Goal: Check status: Check status

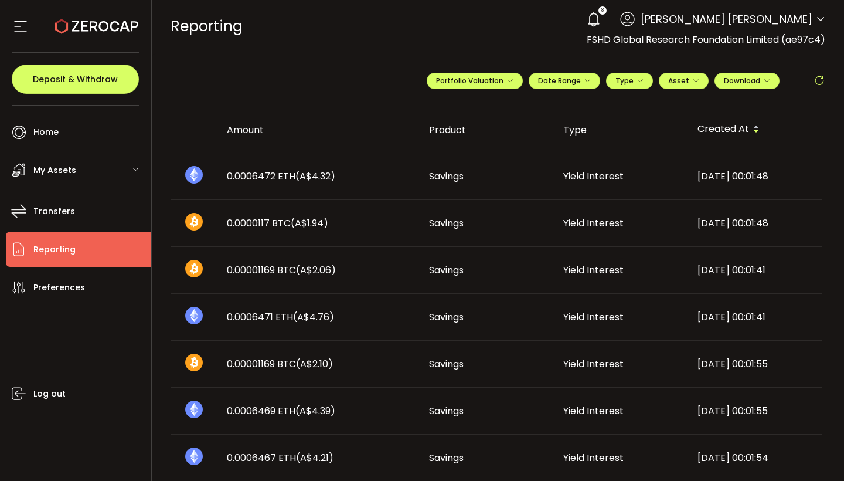
click at [36, 171] on span "My Assets" at bounding box center [54, 170] width 43 height 17
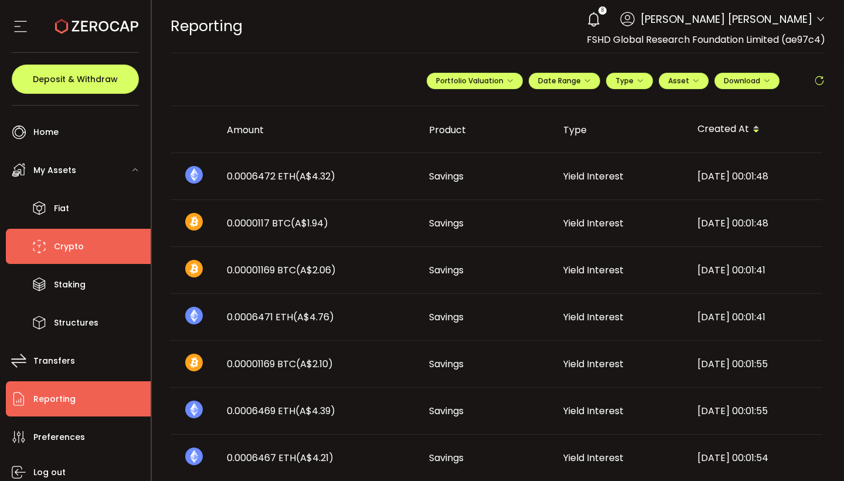
click at [88, 253] on li "Crypto" at bounding box center [78, 246] width 145 height 35
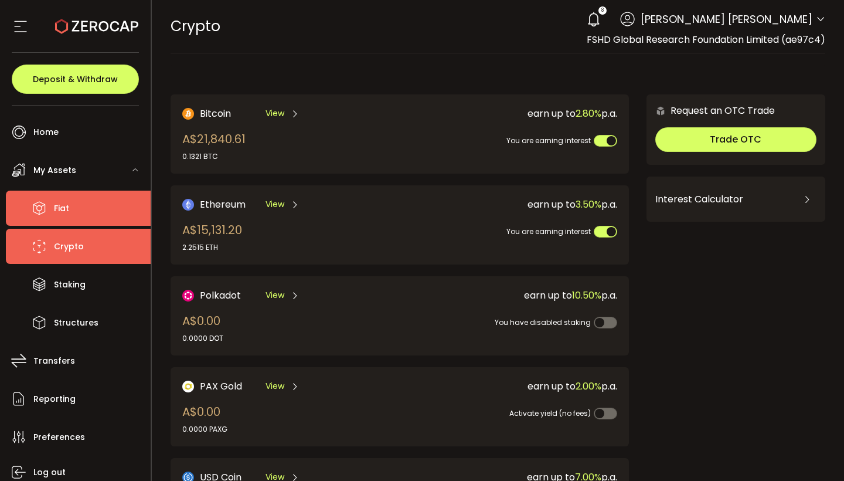
click at [72, 203] on li "Fiat" at bounding box center [78, 207] width 145 height 35
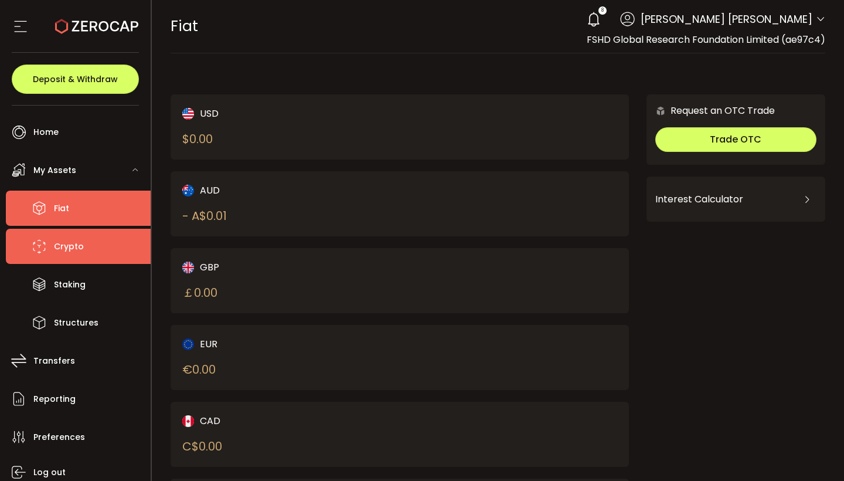
click at [70, 261] on li "Crypto" at bounding box center [78, 246] width 145 height 35
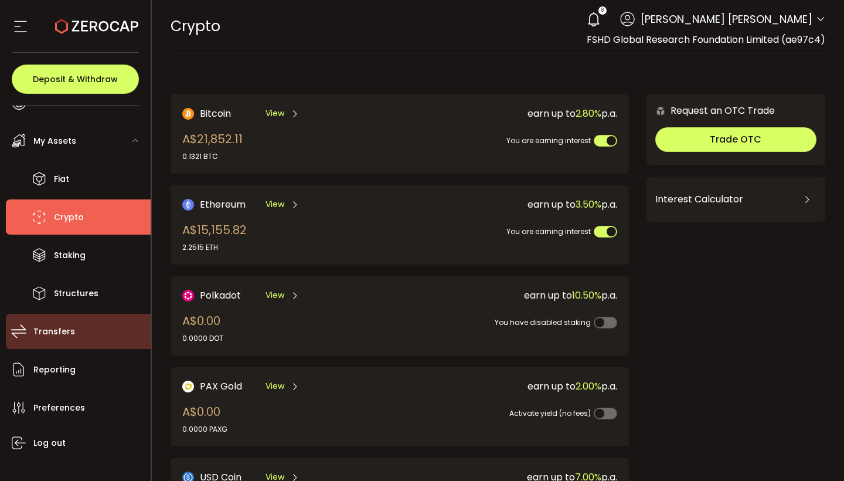
scroll to position [32, 0]
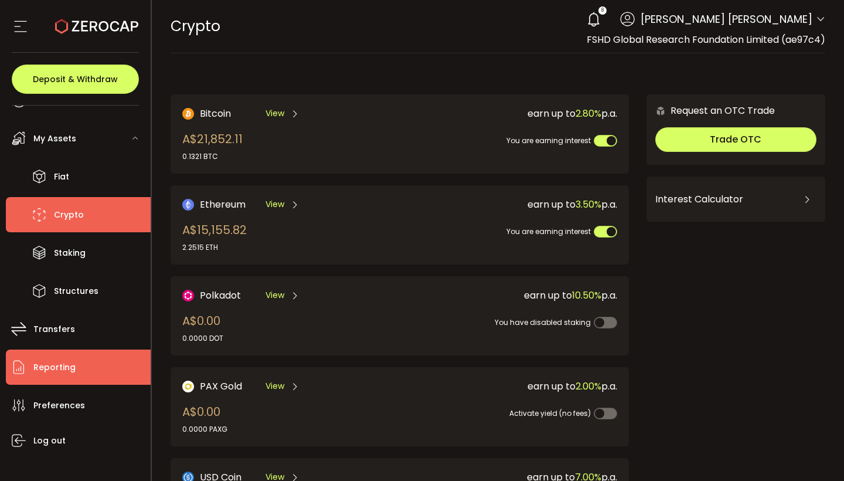
click at [67, 366] on span "Reporting" at bounding box center [54, 367] width 42 height 17
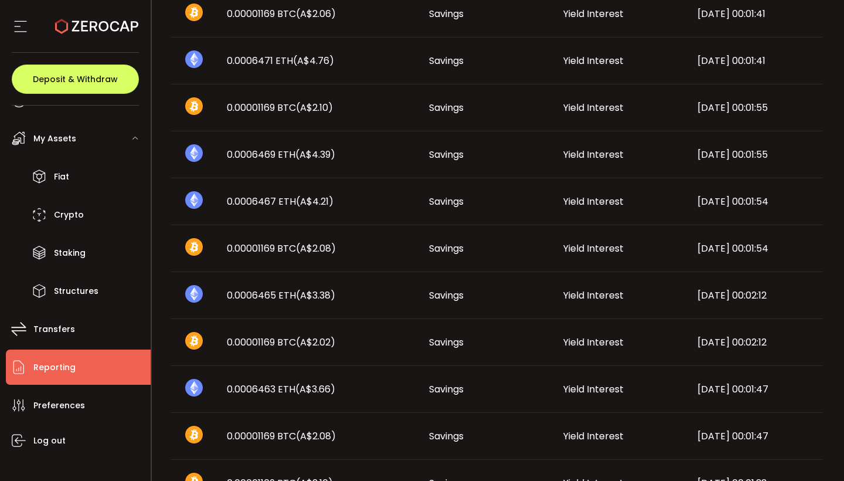
scroll to position [267, 0]
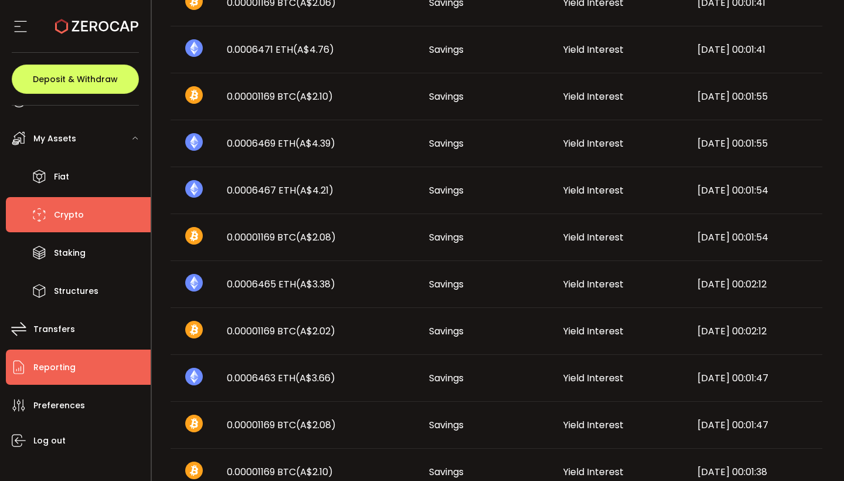
click at [70, 218] on span "Crypto" at bounding box center [69, 214] width 30 height 17
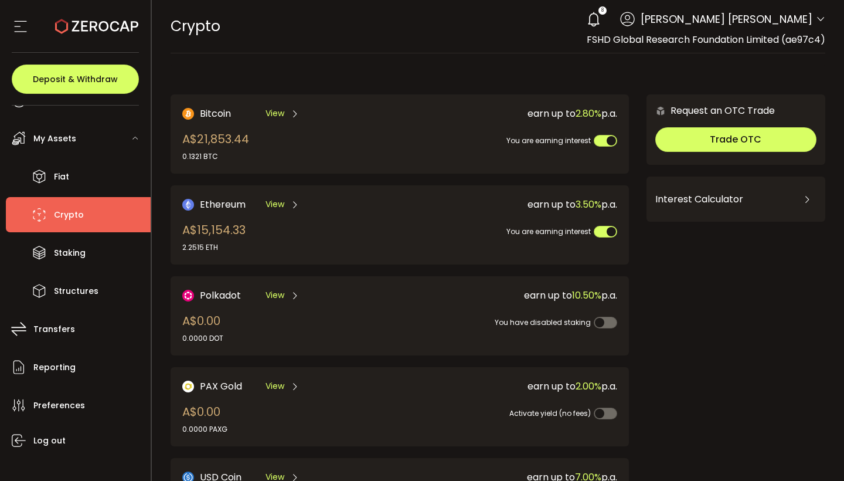
click at [276, 113] on span "View" at bounding box center [274, 113] width 19 height 12
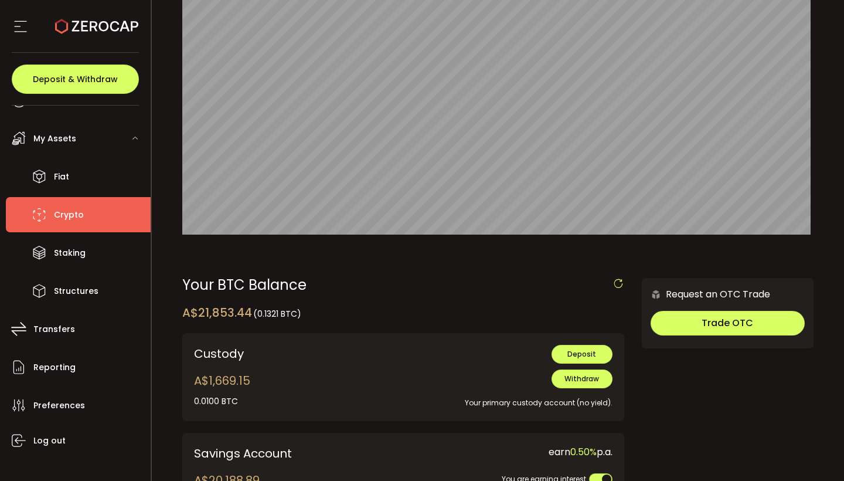
scroll to position [115, 0]
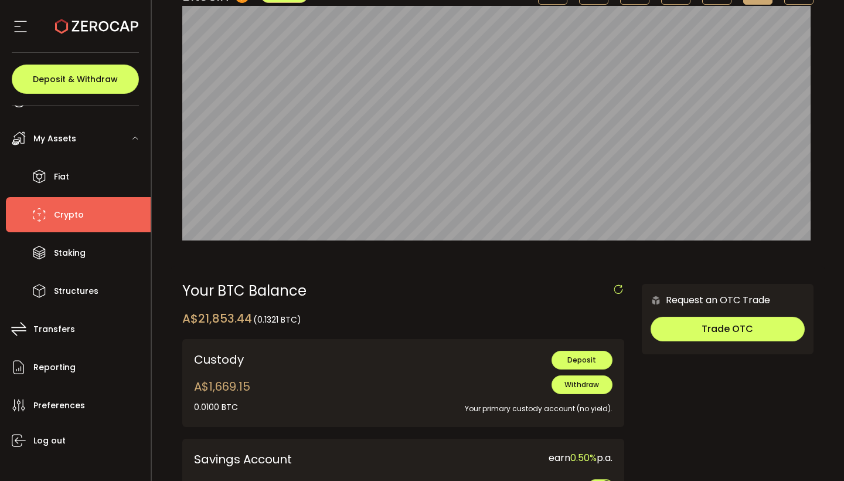
click at [437, 391] on div "Withdraw Your primary custody account (no yield)." at bounding box center [496, 395] width 234 height 40
click at [313, 387] on div "Custody A$1,669.15 0.0100 BTC 0.0000 BTC BTC-ERC20 BTC-TRC20" at bounding box center [278, 382] width 168 height 64
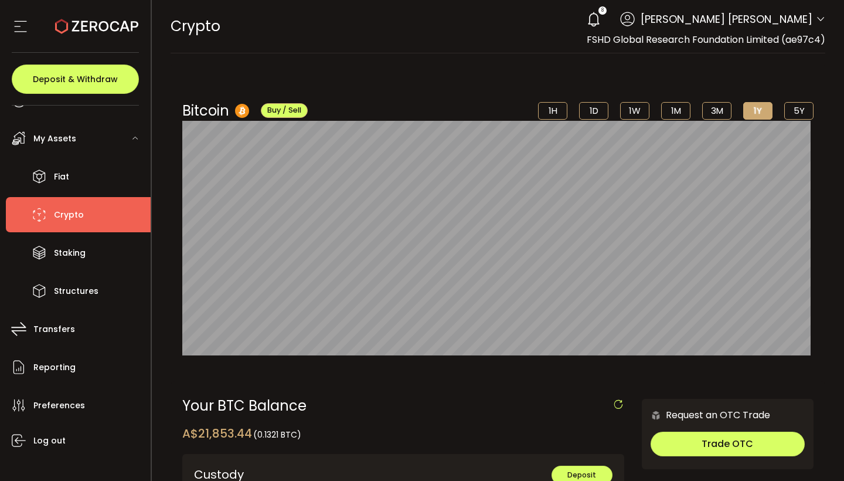
scroll to position [0, 0]
